Goal: Information Seeking & Learning: Learn about a topic

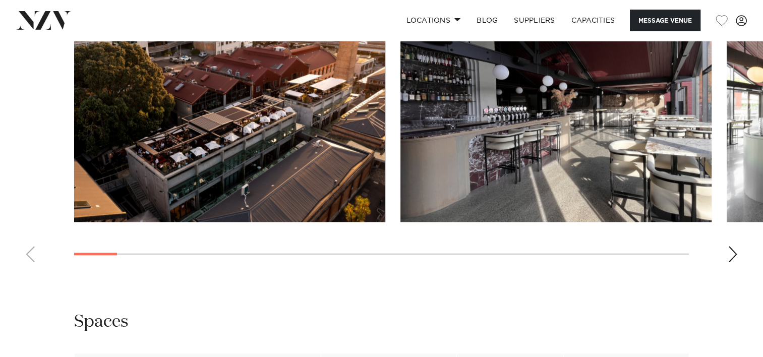
scroll to position [1008, 0]
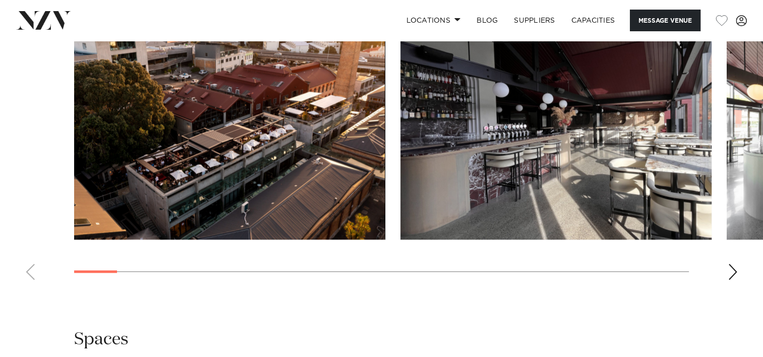
click at [735, 271] on div "Next slide" at bounding box center [732, 272] width 10 height 16
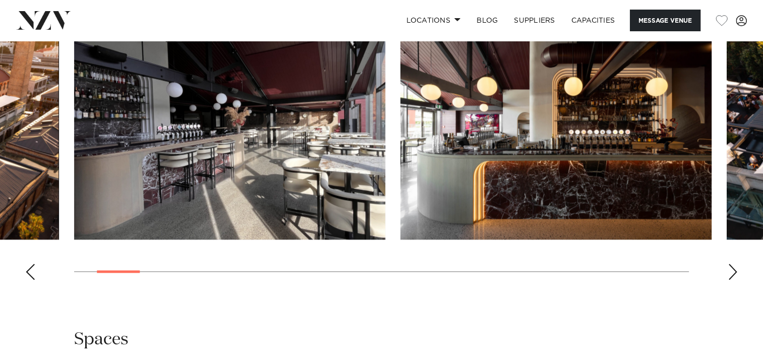
click at [735, 271] on div "Next slide" at bounding box center [732, 272] width 10 height 16
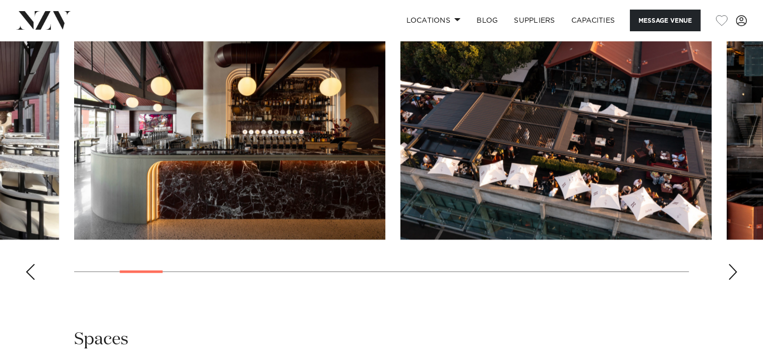
click at [735, 271] on div "Next slide" at bounding box center [732, 272] width 10 height 16
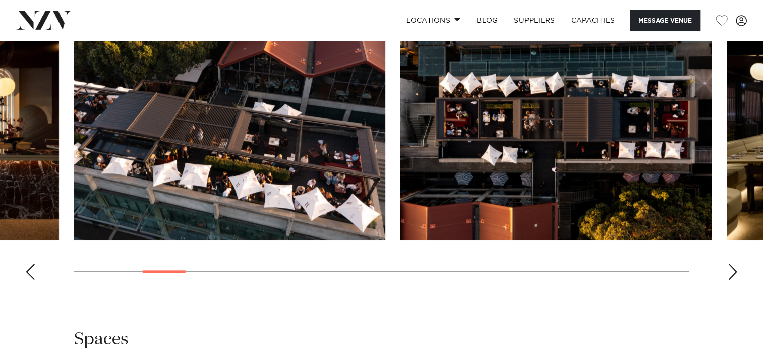
click at [735, 271] on div "Next slide" at bounding box center [732, 272] width 10 height 16
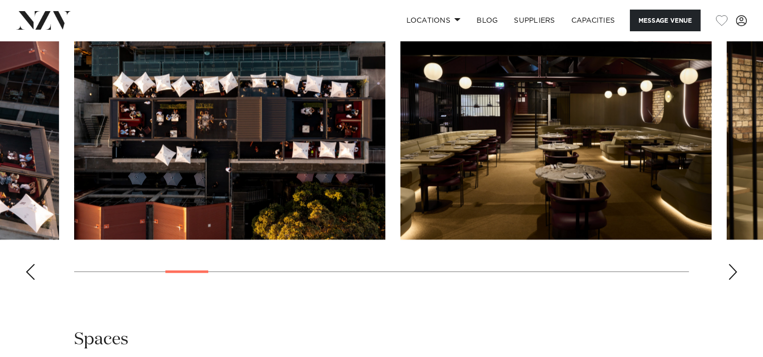
click at [735, 271] on div "Next slide" at bounding box center [732, 272] width 10 height 16
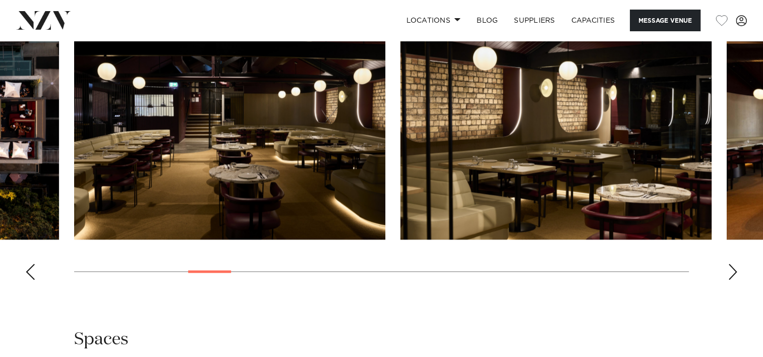
click at [735, 271] on div "Next slide" at bounding box center [732, 272] width 10 height 16
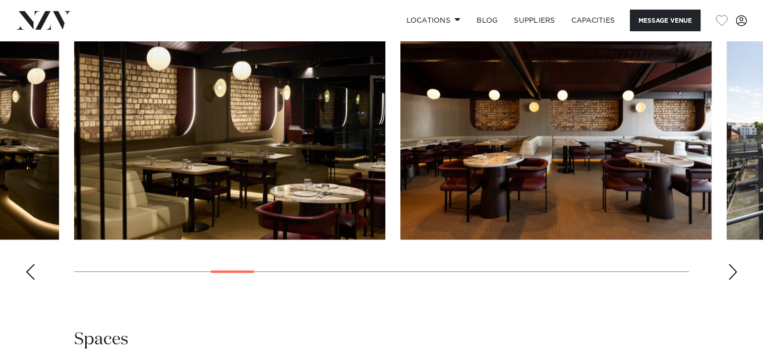
click at [735, 271] on div "Next slide" at bounding box center [732, 272] width 10 height 16
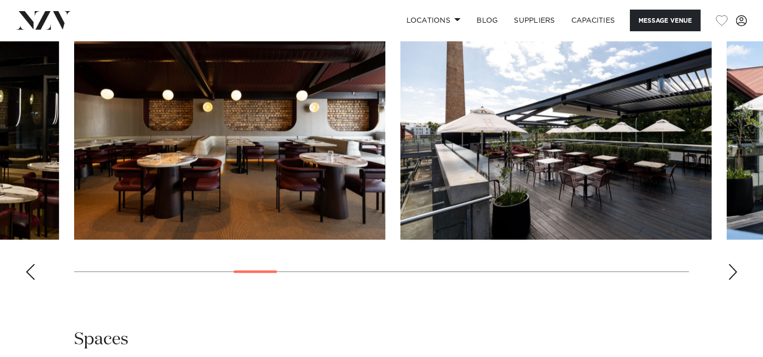
click at [735, 271] on div "Next slide" at bounding box center [732, 272] width 10 height 16
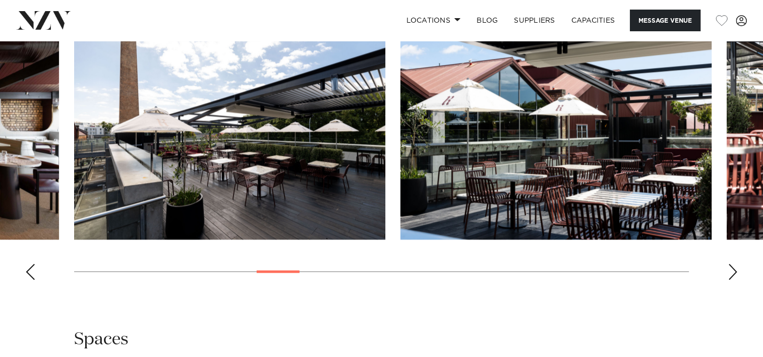
click at [735, 271] on div "Next slide" at bounding box center [732, 272] width 10 height 16
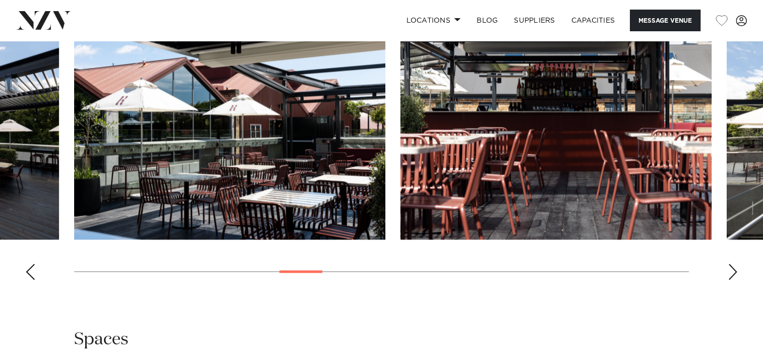
click at [735, 271] on div "Next slide" at bounding box center [732, 272] width 10 height 16
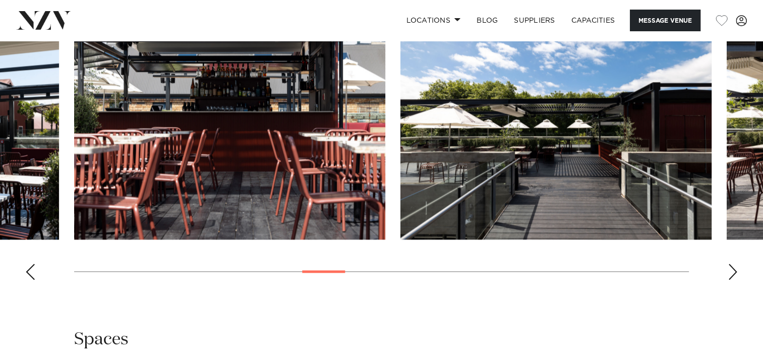
click at [735, 271] on div "Next slide" at bounding box center [732, 272] width 10 height 16
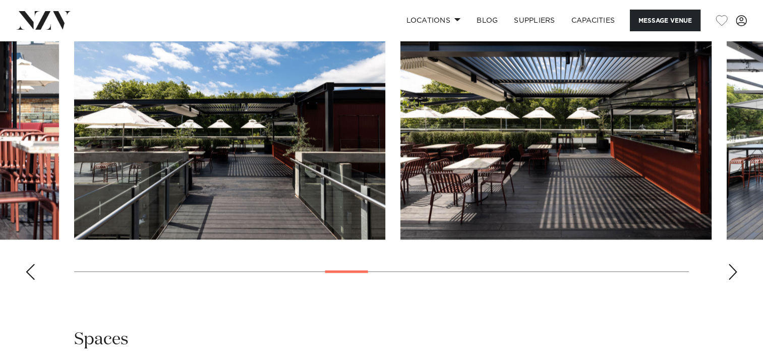
click at [735, 271] on div "Next slide" at bounding box center [732, 272] width 10 height 16
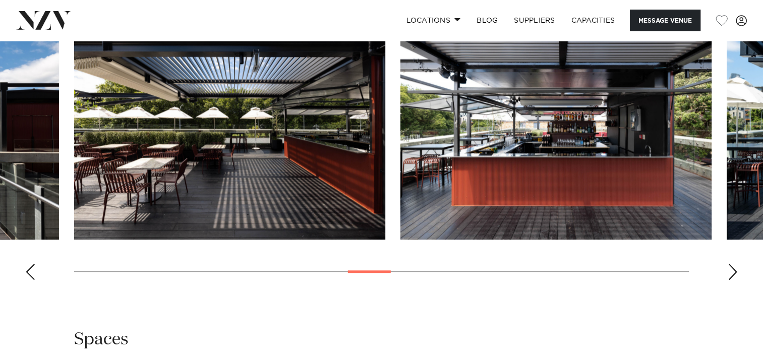
click at [735, 271] on div "Next slide" at bounding box center [732, 272] width 10 height 16
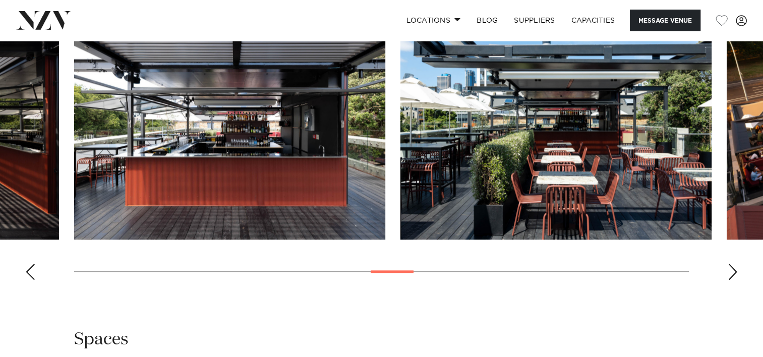
click at [735, 271] on div "Next slide" at bounding box center [732, 272] width 10 height 16
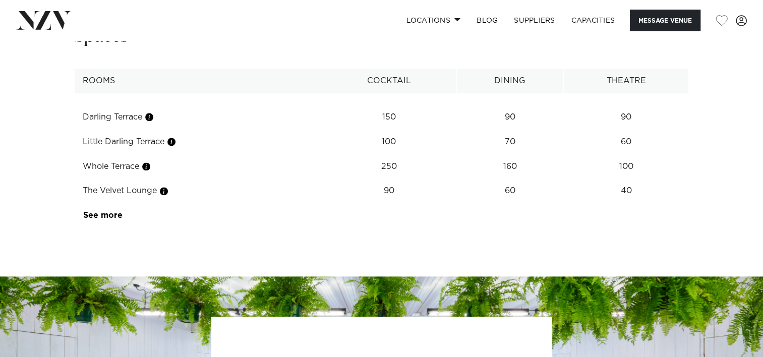
scroll to position [1412, 0]
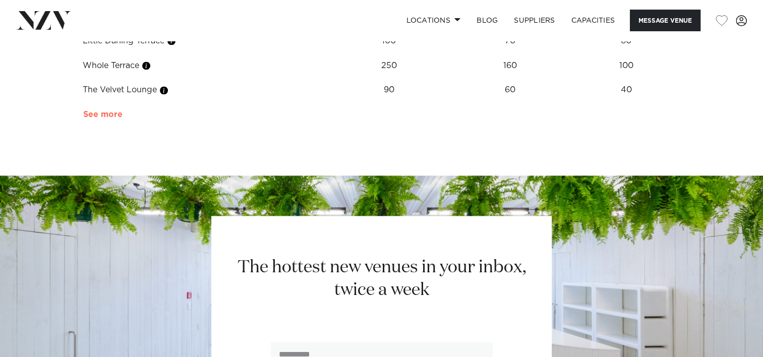
click at [95, 116] on link "See more" at bounding box center [122, 114] width 79 height 8
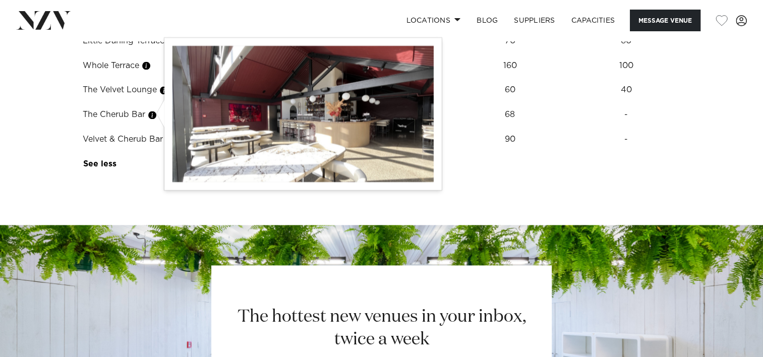
click at [155, 115] on button "button" at bounding box center [152, 115] width 10 height 10
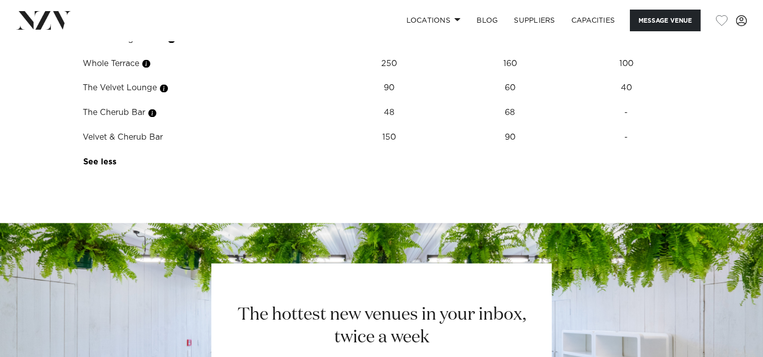
scroll to position [1361, 0]
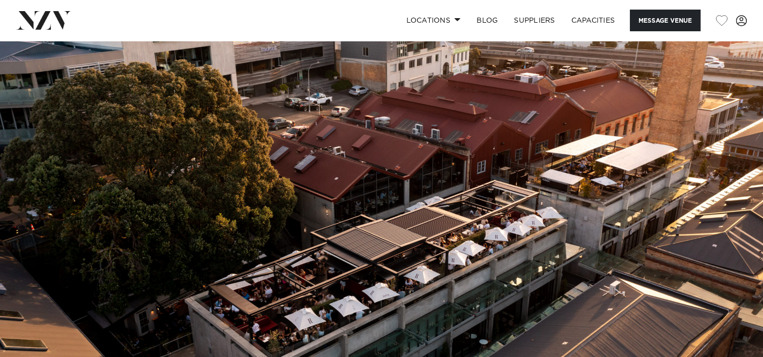
scroll to position [0, 0]
